Goal: Book appointment/travel/reservation

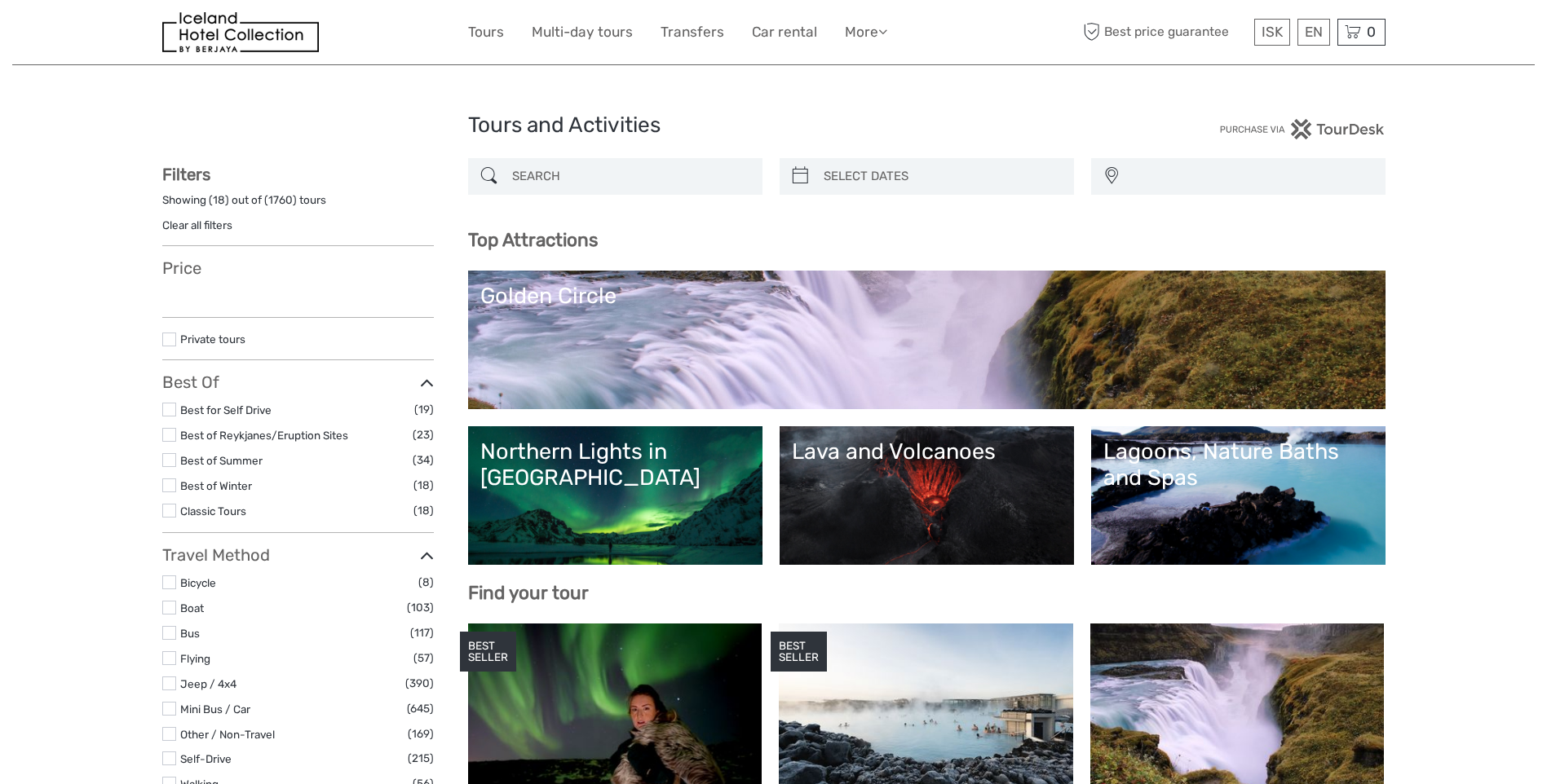
scroll to position [81, 0]
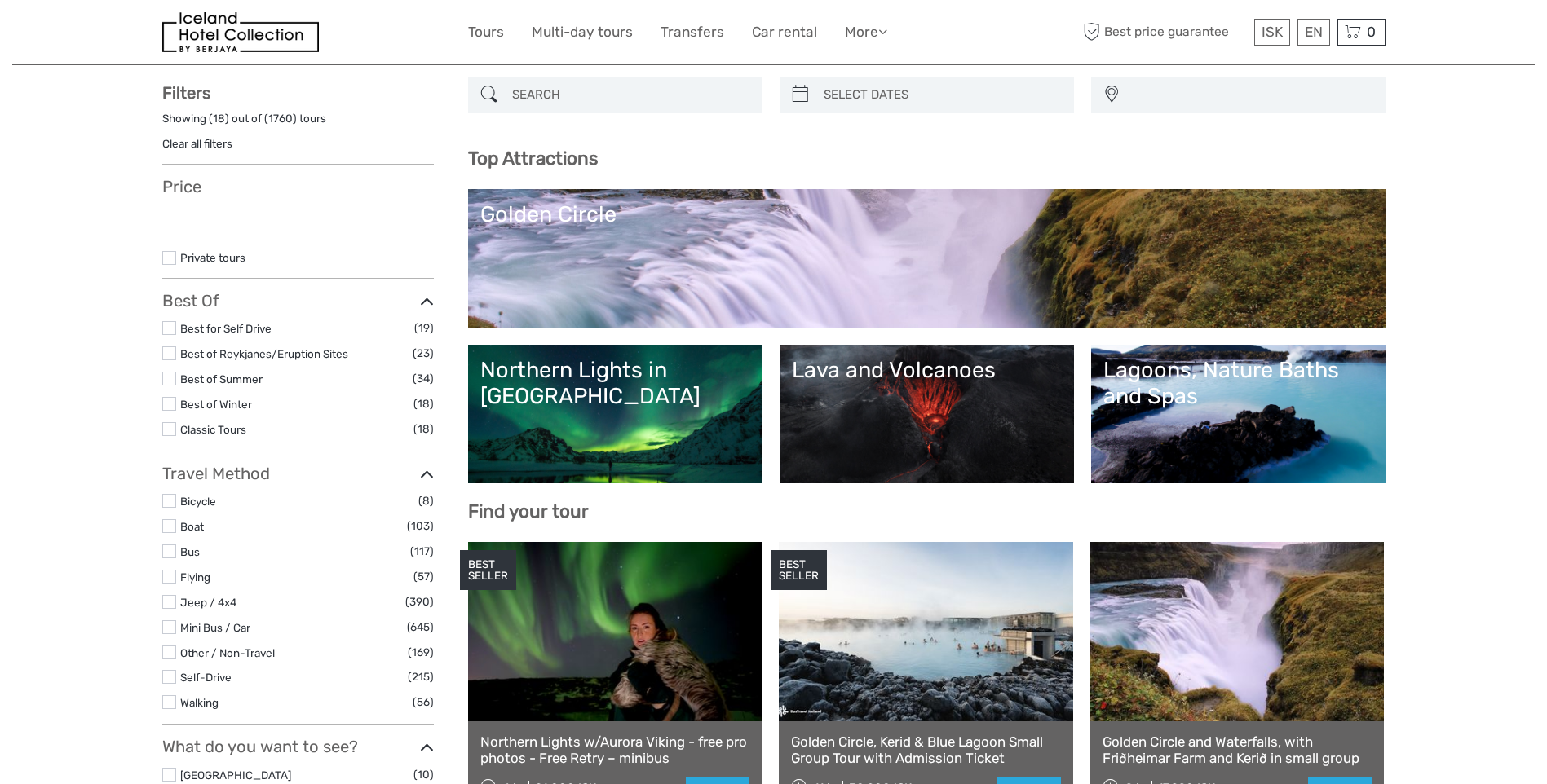
click at [1212, 390] on div "Lagoons, Nature Baths and Spas" at bounding box center [1239, 383] width 270 height 53
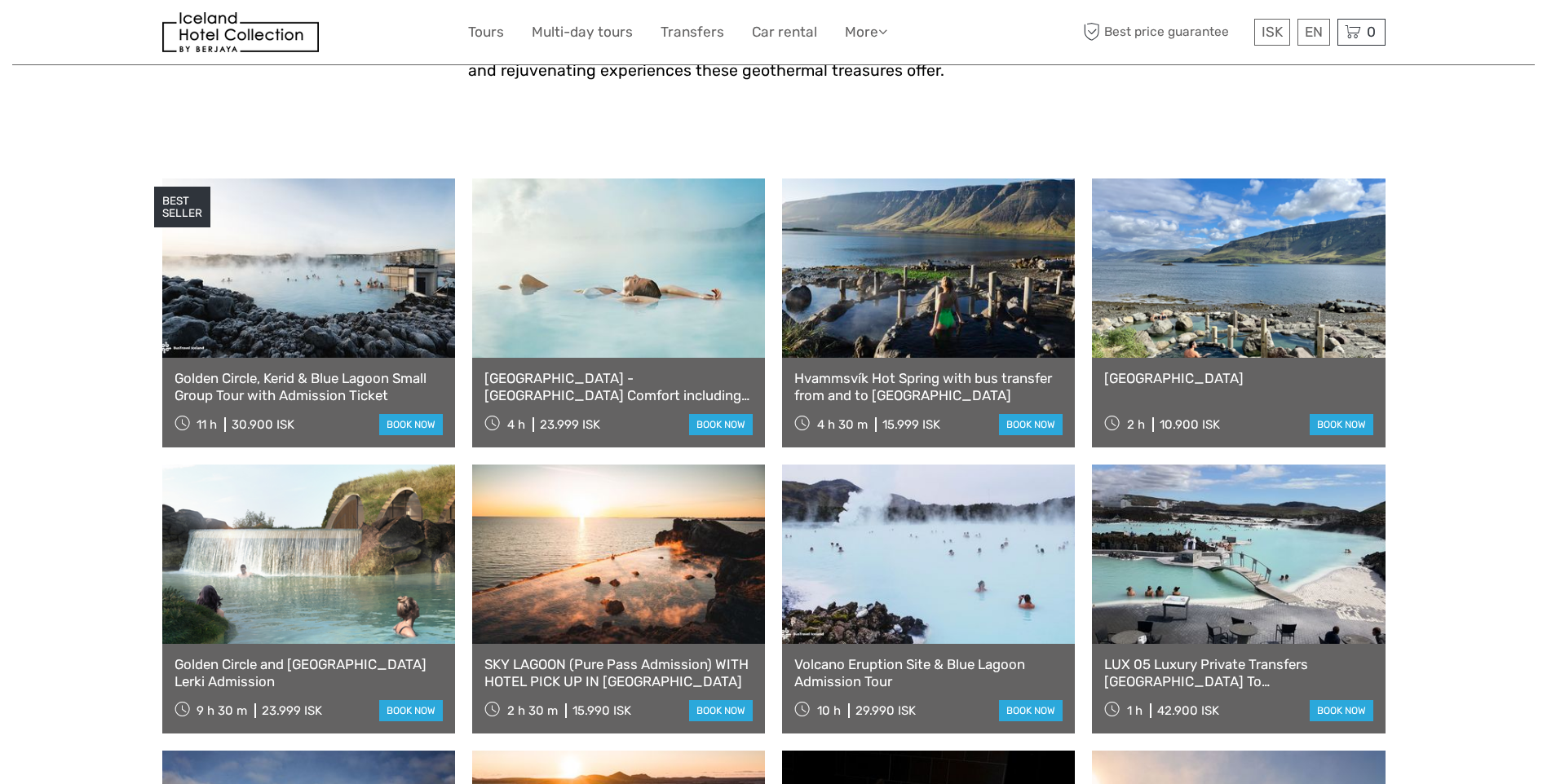
scroll to position [571, 0]
click at [1262, 161] on link "£" at bounding box center [1261, 164] width 56 height 29
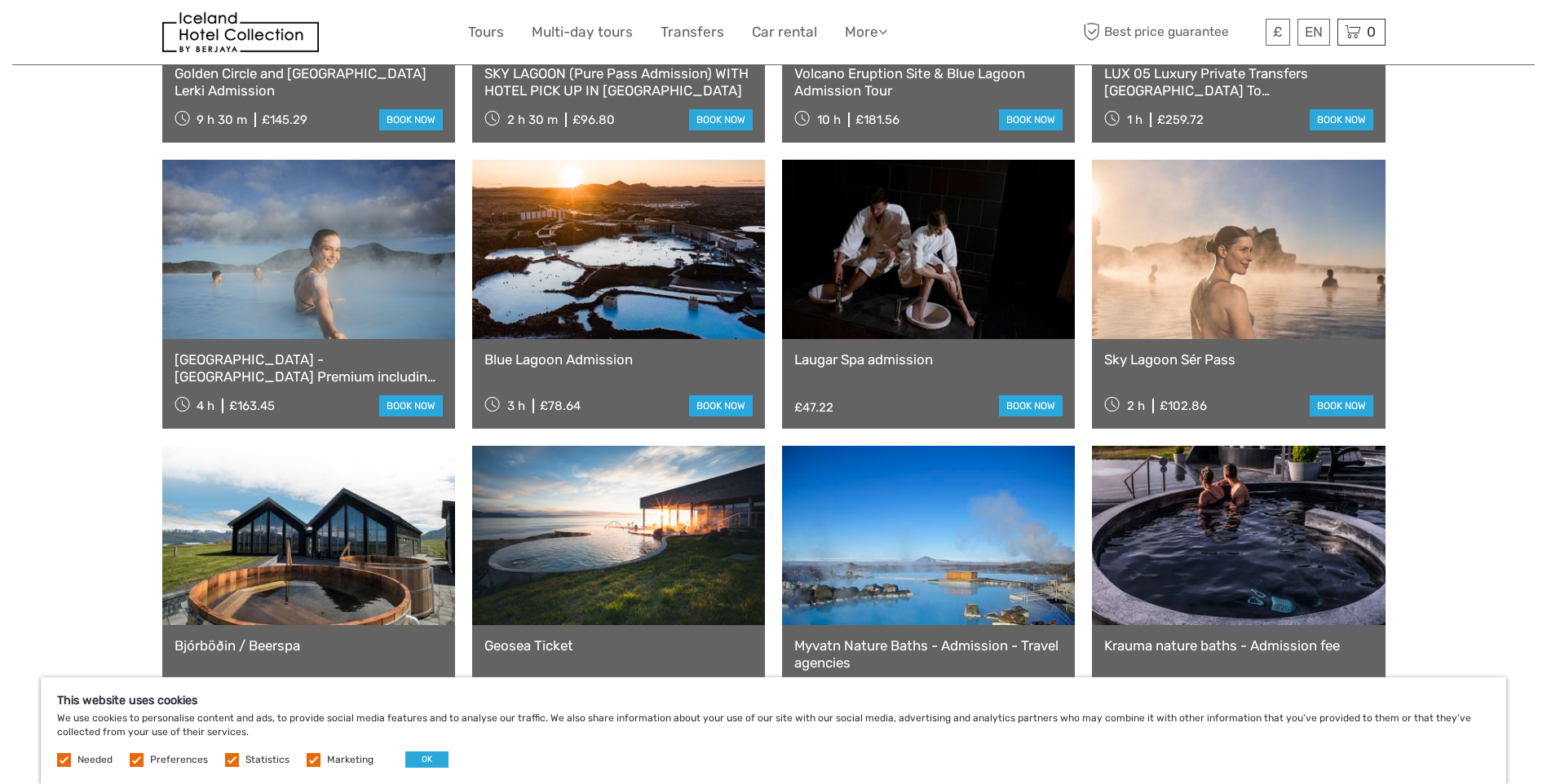
scroll to position [1141, 0]
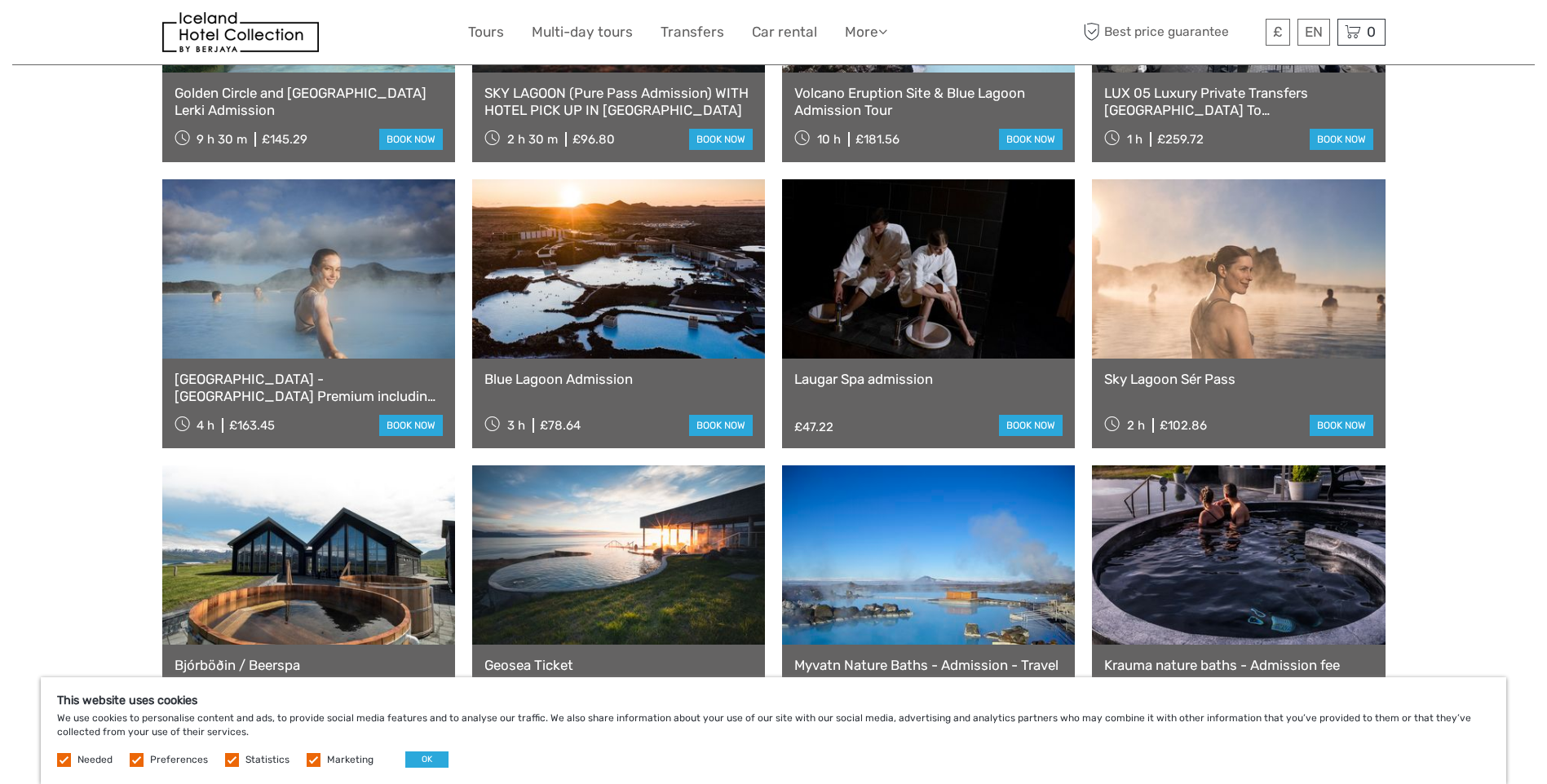
click at [605, 247] on link at bounding box center [619, 269] width 293 height 179
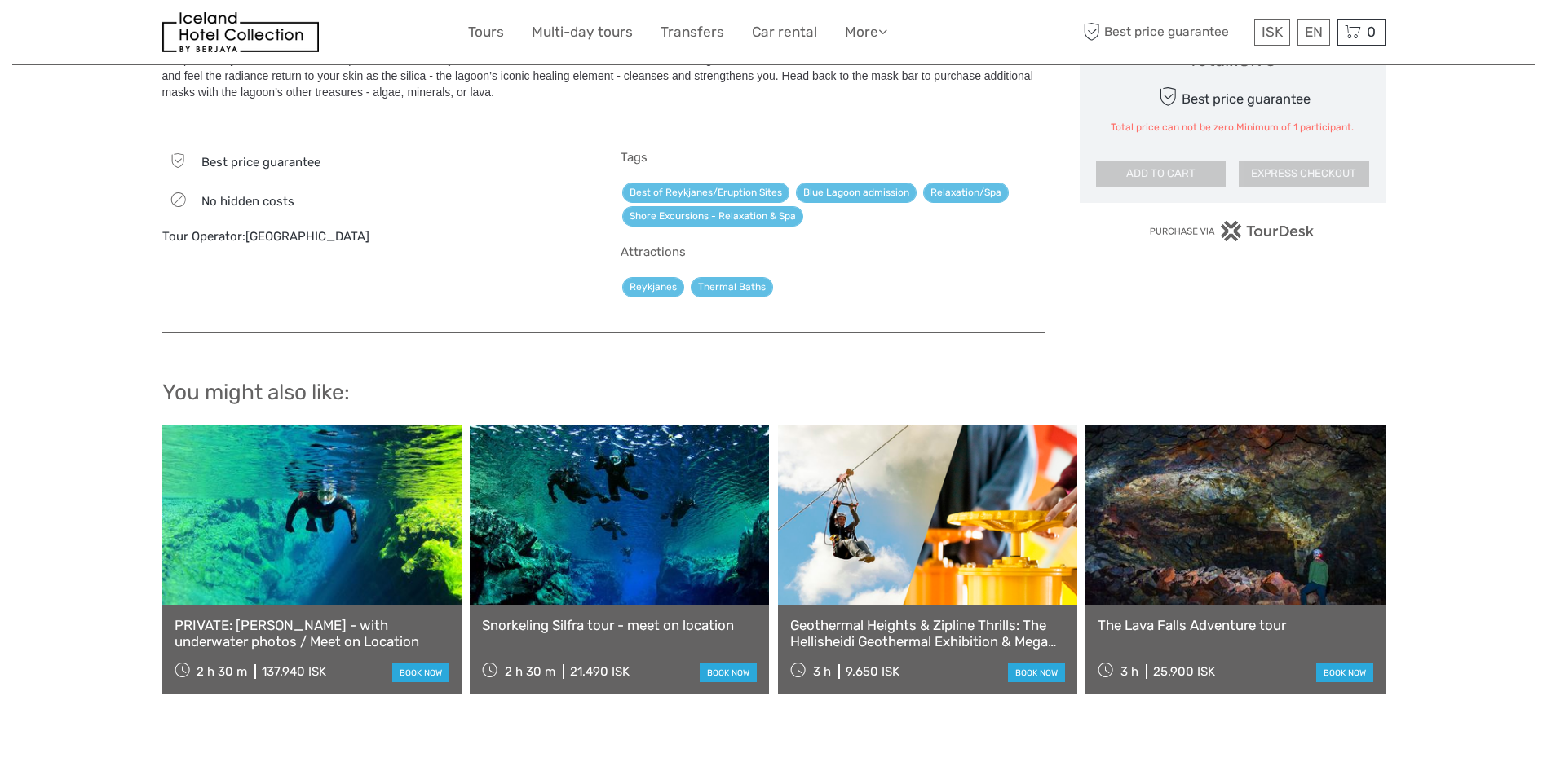
scroll to position [1060, 0]
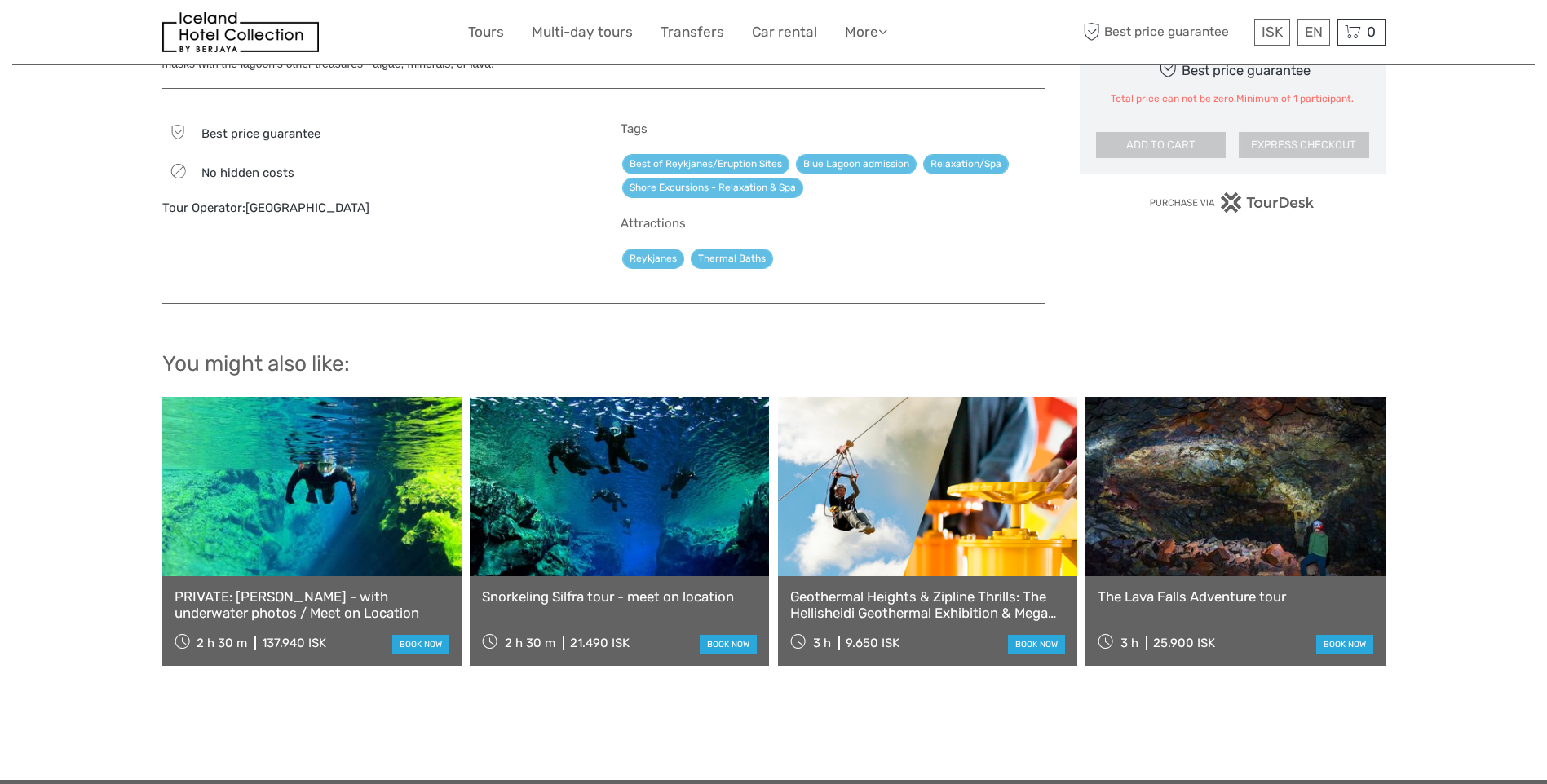
click at [1229, 522] on link at bounding box center [1235, 486] width 300 height 179
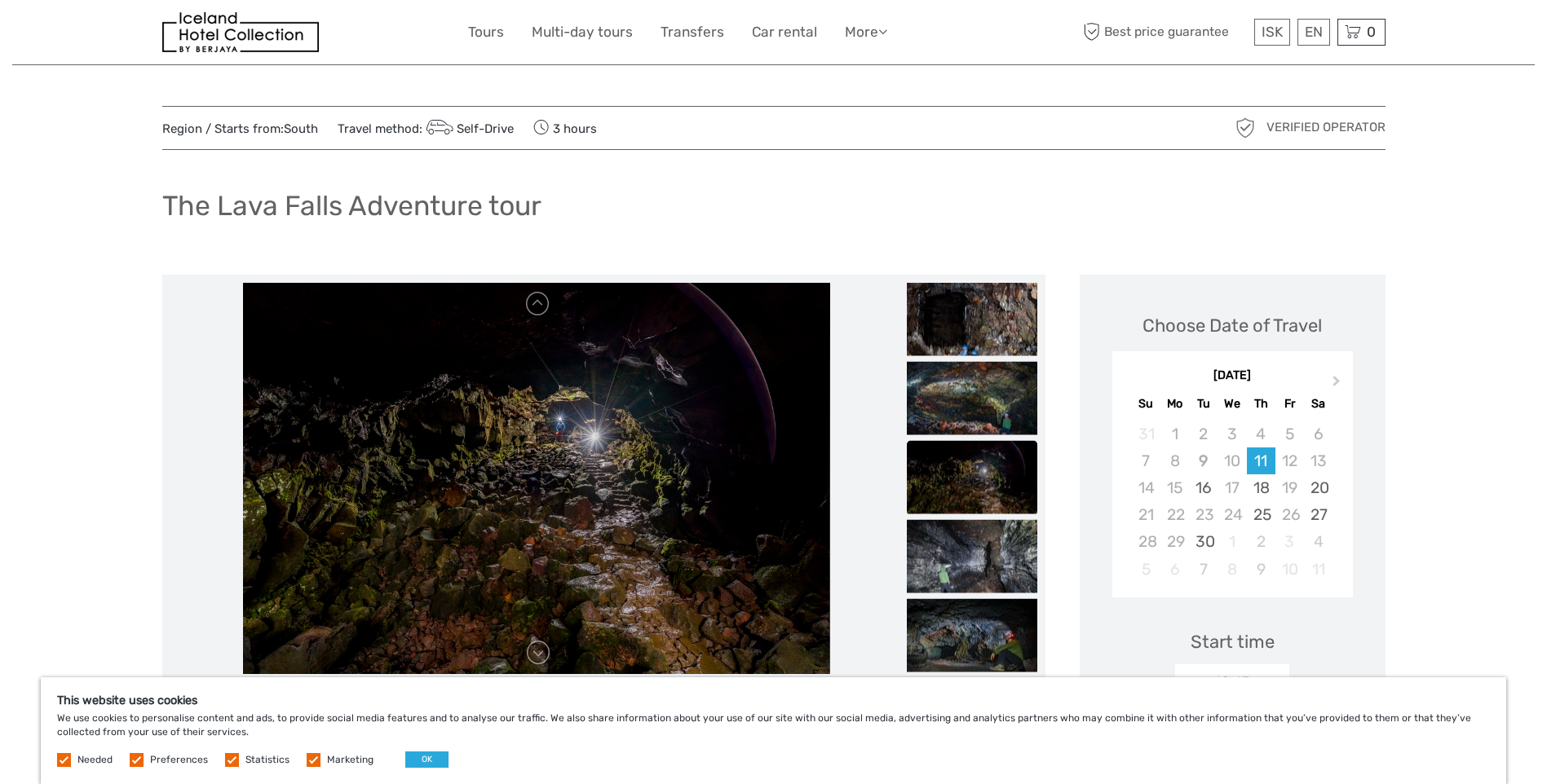
click at [976, 320] on img at bounding box center [972, 319] width 130 height 74
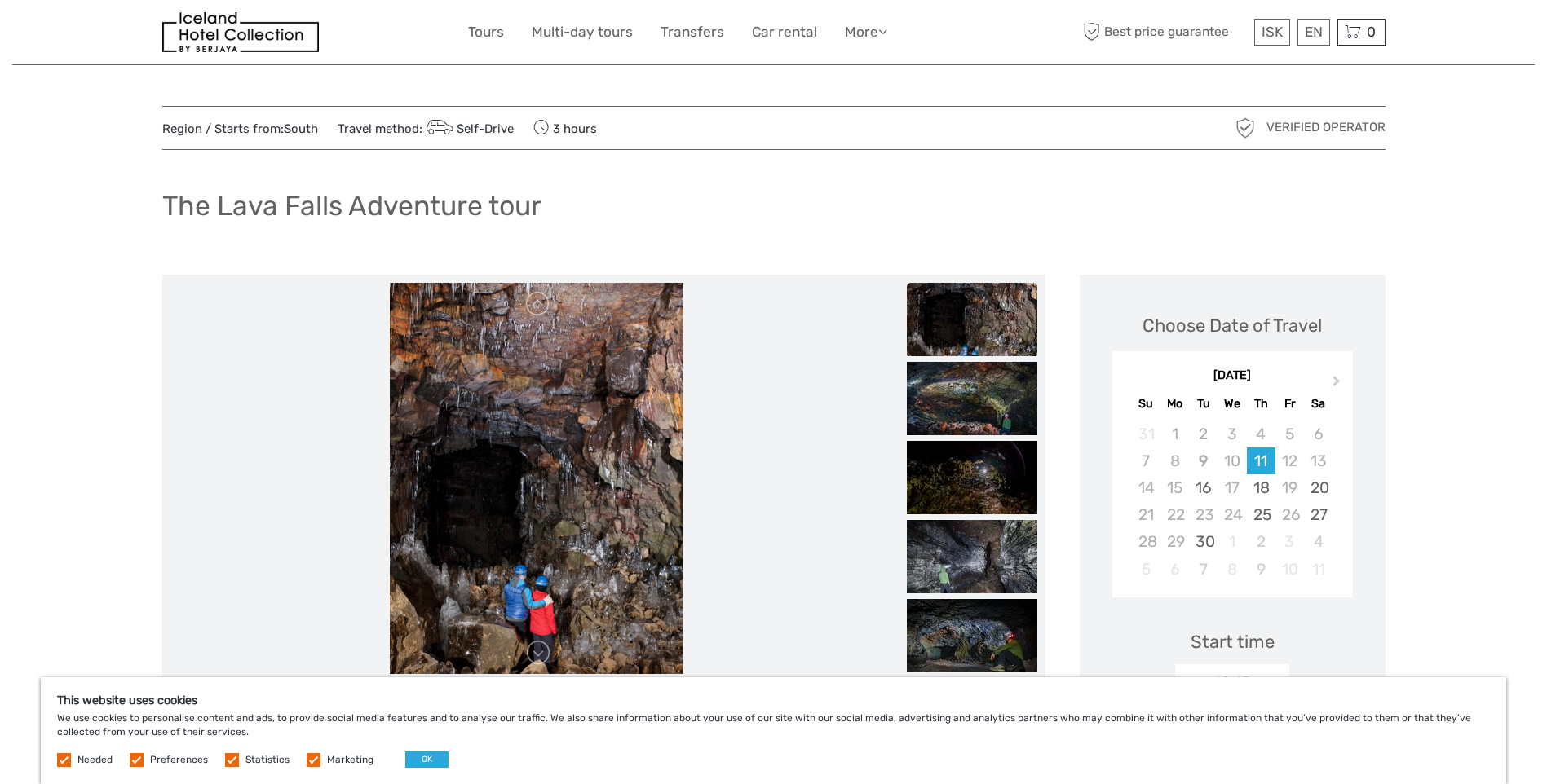
click at [967, 351] on img at bounding box center [972, 319] width 130 height 74
click at [968, 400] on img at bounding box center [972, 399] width 130 height 74
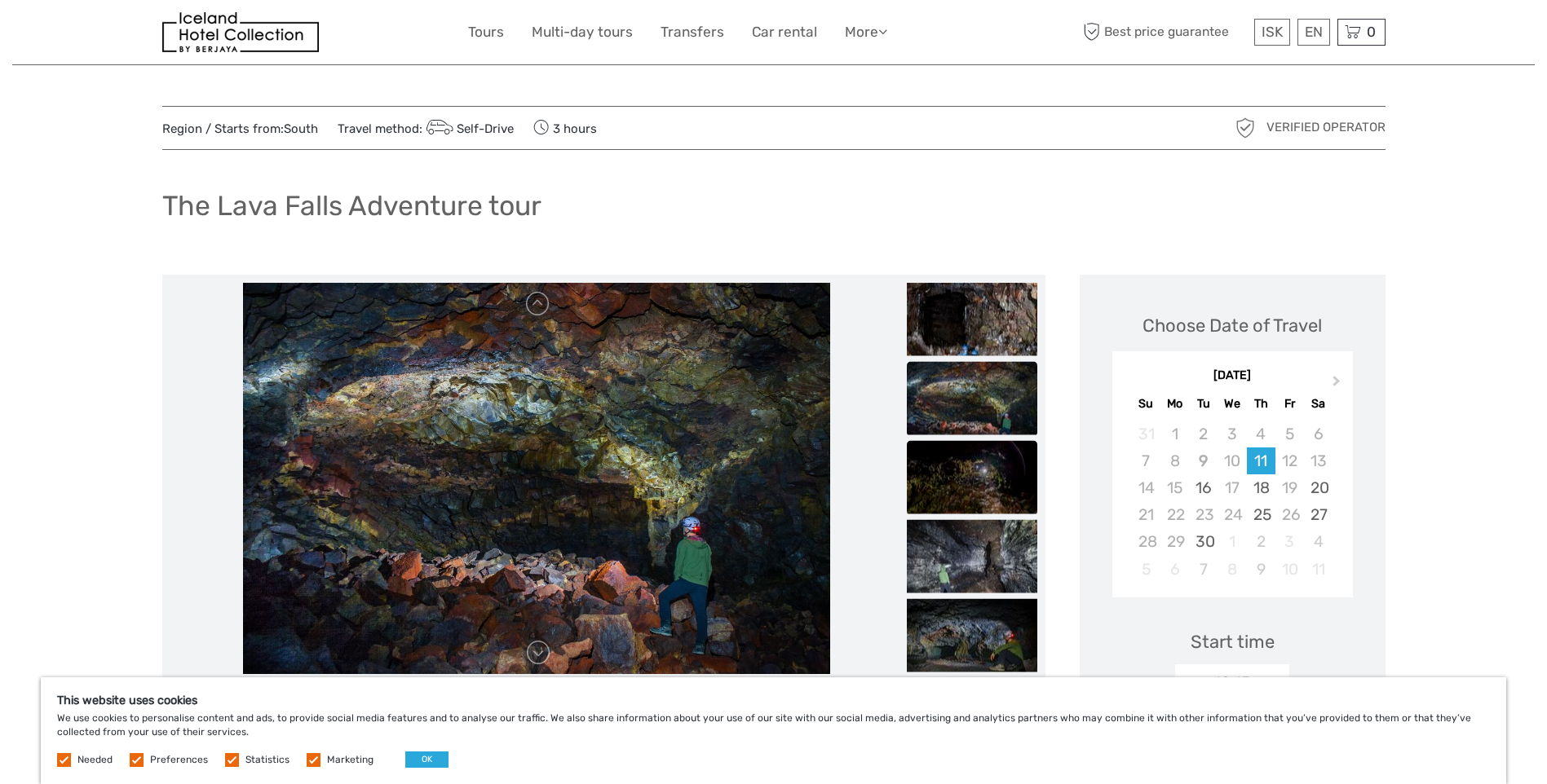
click at [973, 468] on img at bounding box center [972, 477] width 130 height 74
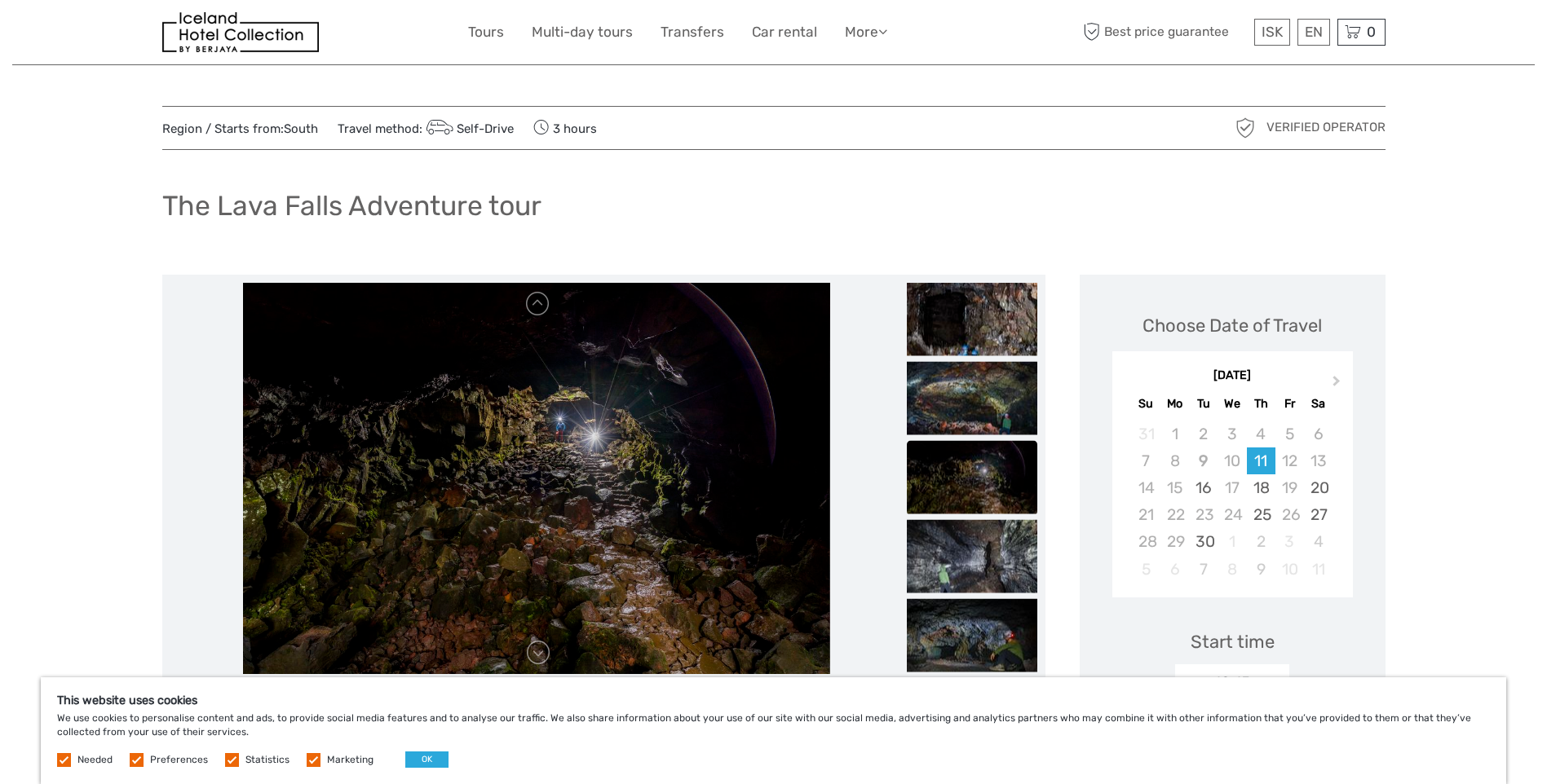
click at [973, 499] on img at bounding box center [972, 477] width 130 height 74
click at [972, 534] on img at bounding box center [972, 556] width 130 height 74
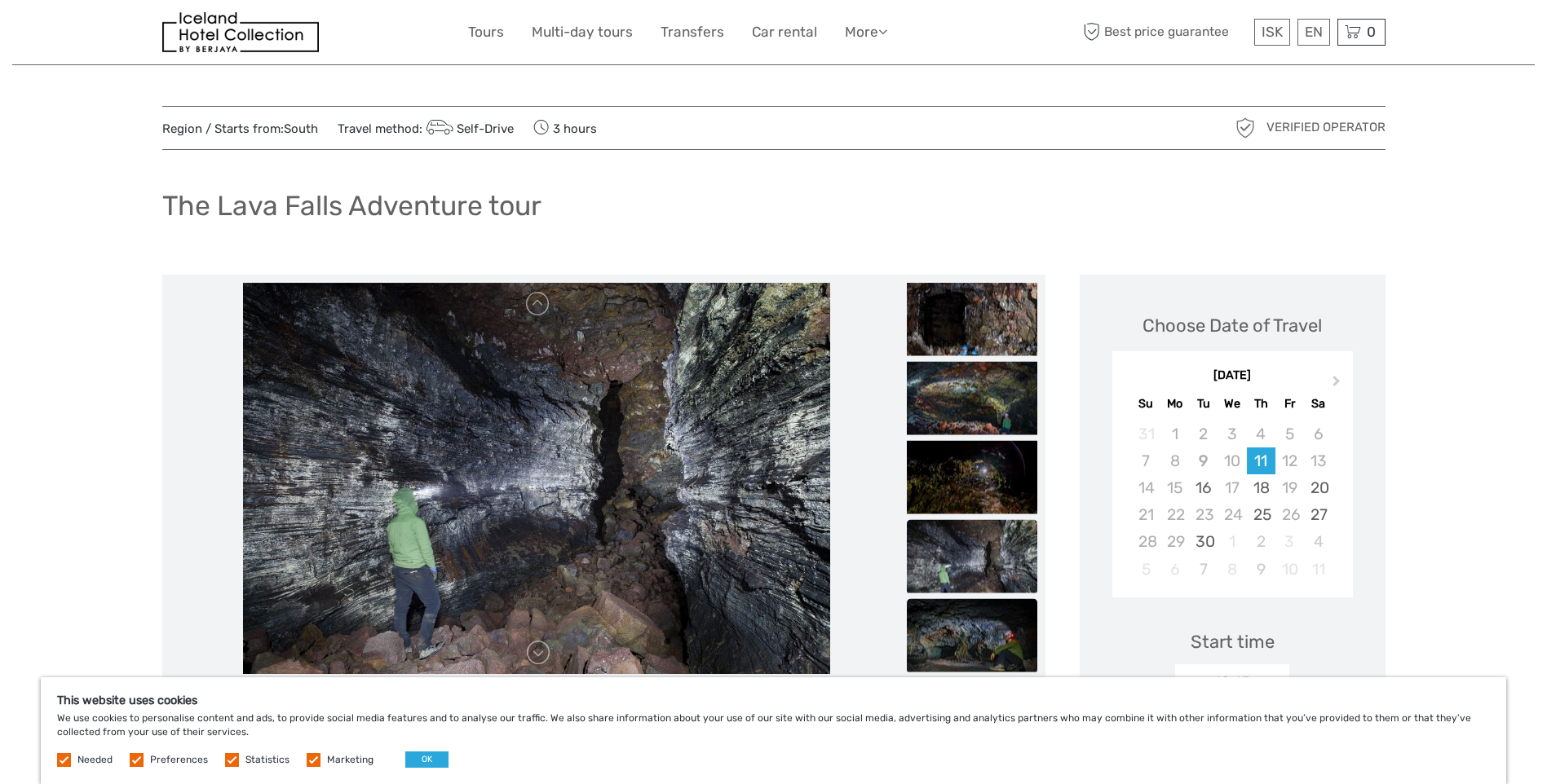
click at [962, 622] on img at bounding box center [972, 635] width 130 height 74
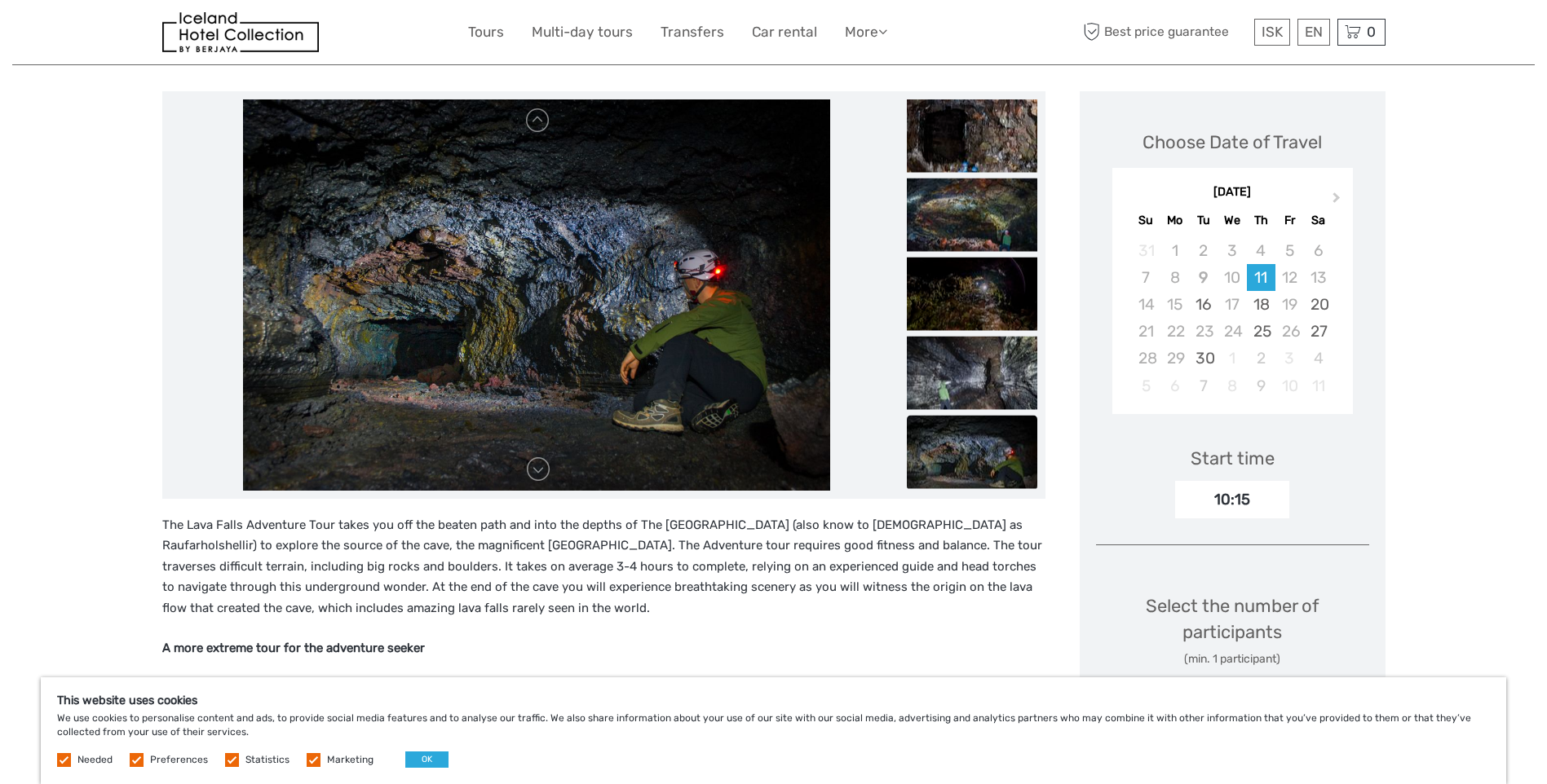
scroll to position [245, 0]
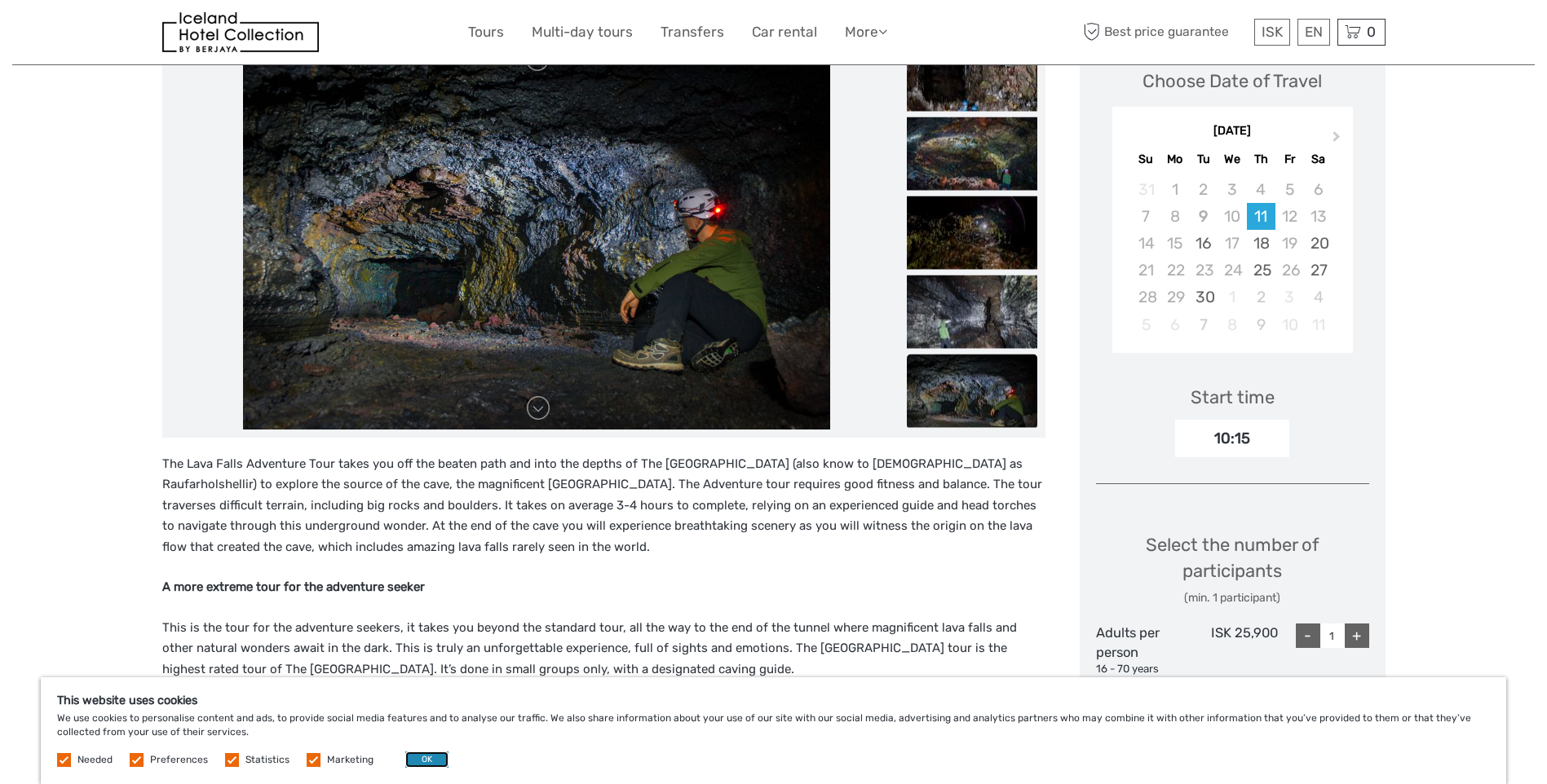
click at [419, 755] on button "OK" at bounding box center [427, 759] width 43 height 16
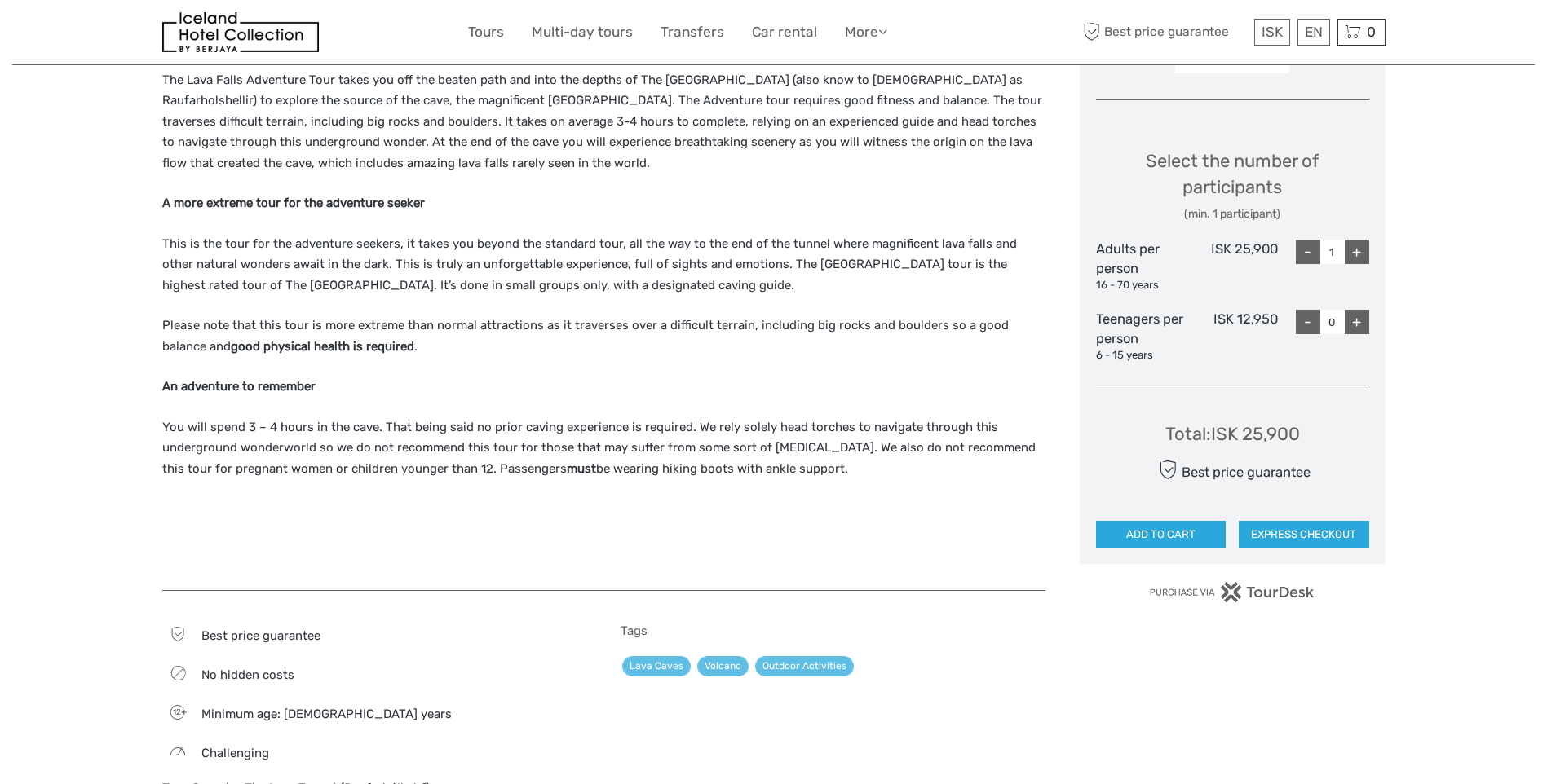
scroll to position [734, 0]
